Goal: Check status: Check status

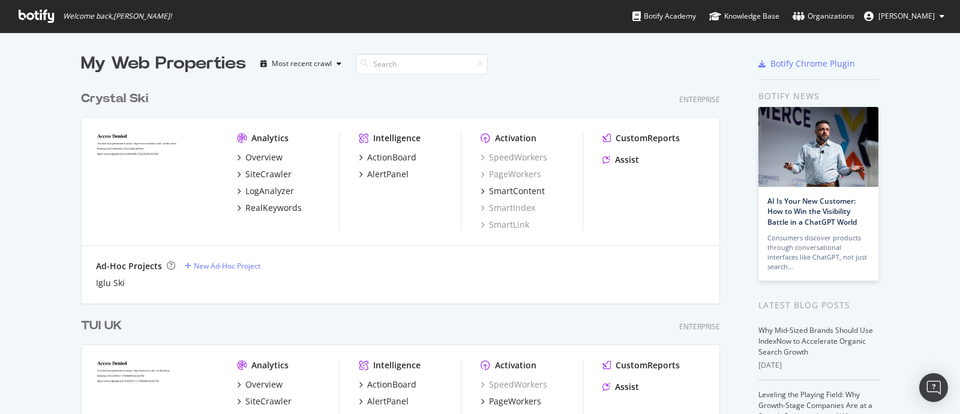
scroll to position [402, 937]
click at [100, 324] on div "TUI UK" at bounding box center [101, 325] width 41 height 17
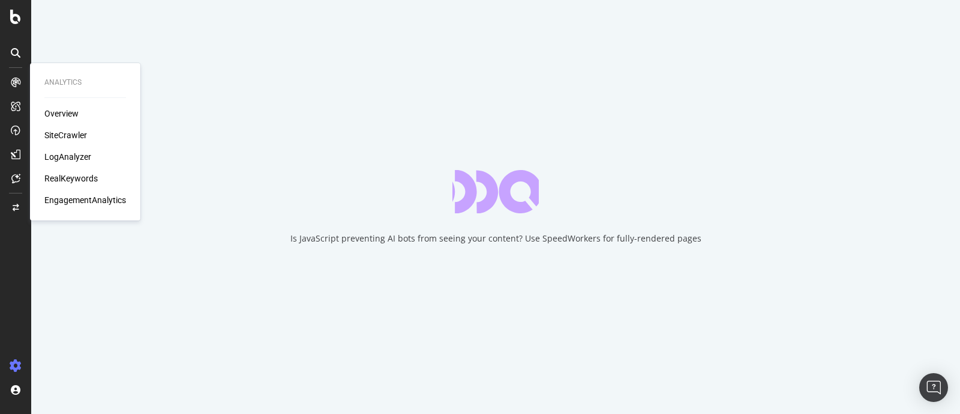
click at [70, 128] on div "Overview SiteCrawler LogAnalyzer RealKeywords EngagementAnalytics" at bounding box center [85, 156] width 82 height 98
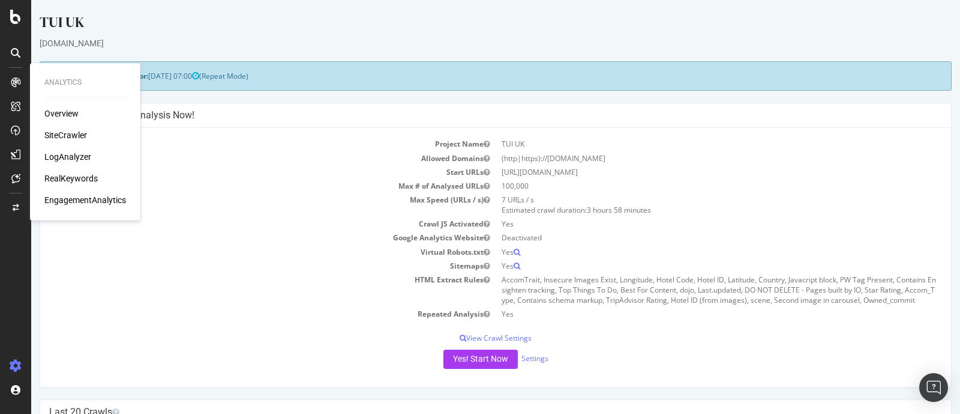
click at [77, 139] on div "SiteCrawler" at bounding box center [65, 135] width 43 height 12
